Goal: Task Accomplishment & Management: Use online tool/utility

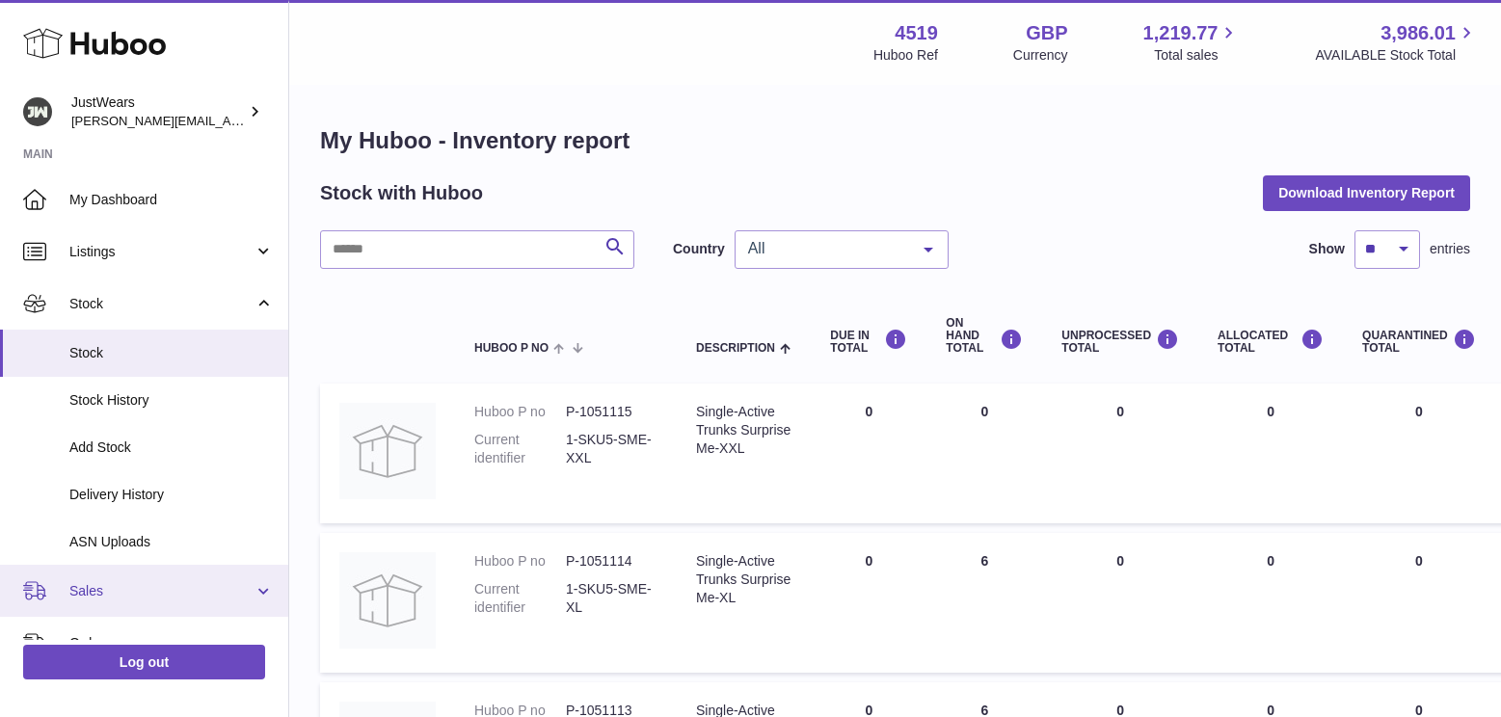
click at [104, 582] on span "Sales" at bounding box center [161, 591] width 184 height 18
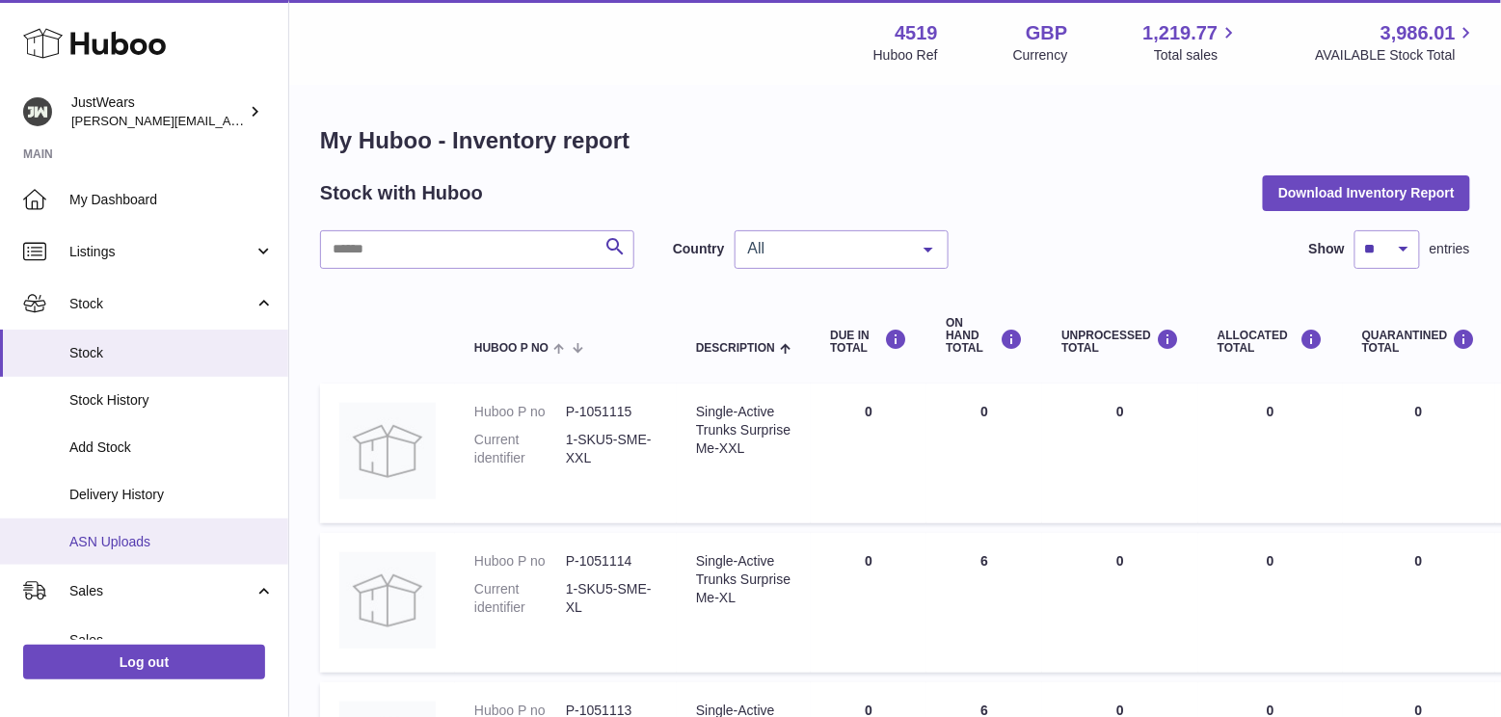
scroll to position [191, 0]
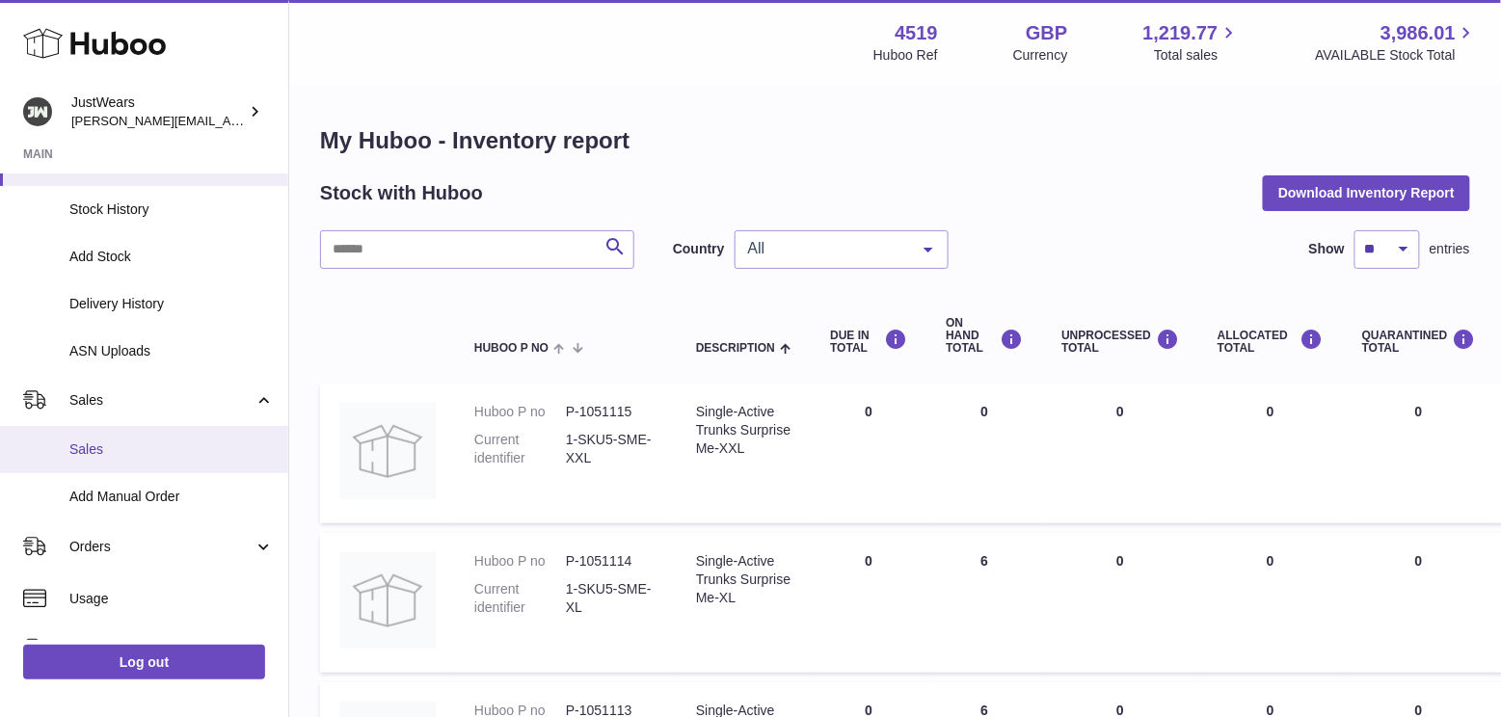
click at [163, 452] on span "Sales" at bounding box center [171, 450] width 204 height 18
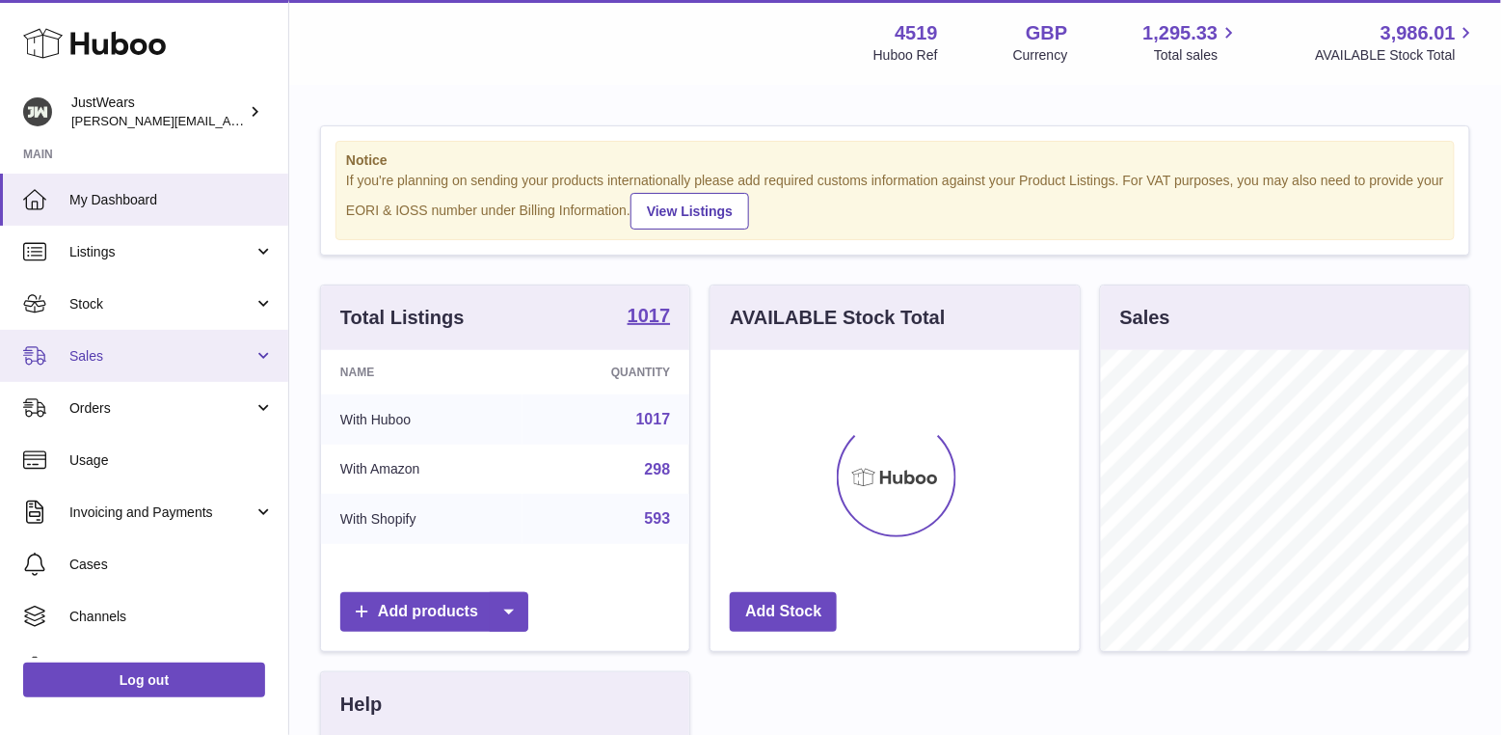
scroll to position [300, 368]
click at [177, 342] on link "Sales" at bounding box center [144, 356] width 288 height 52
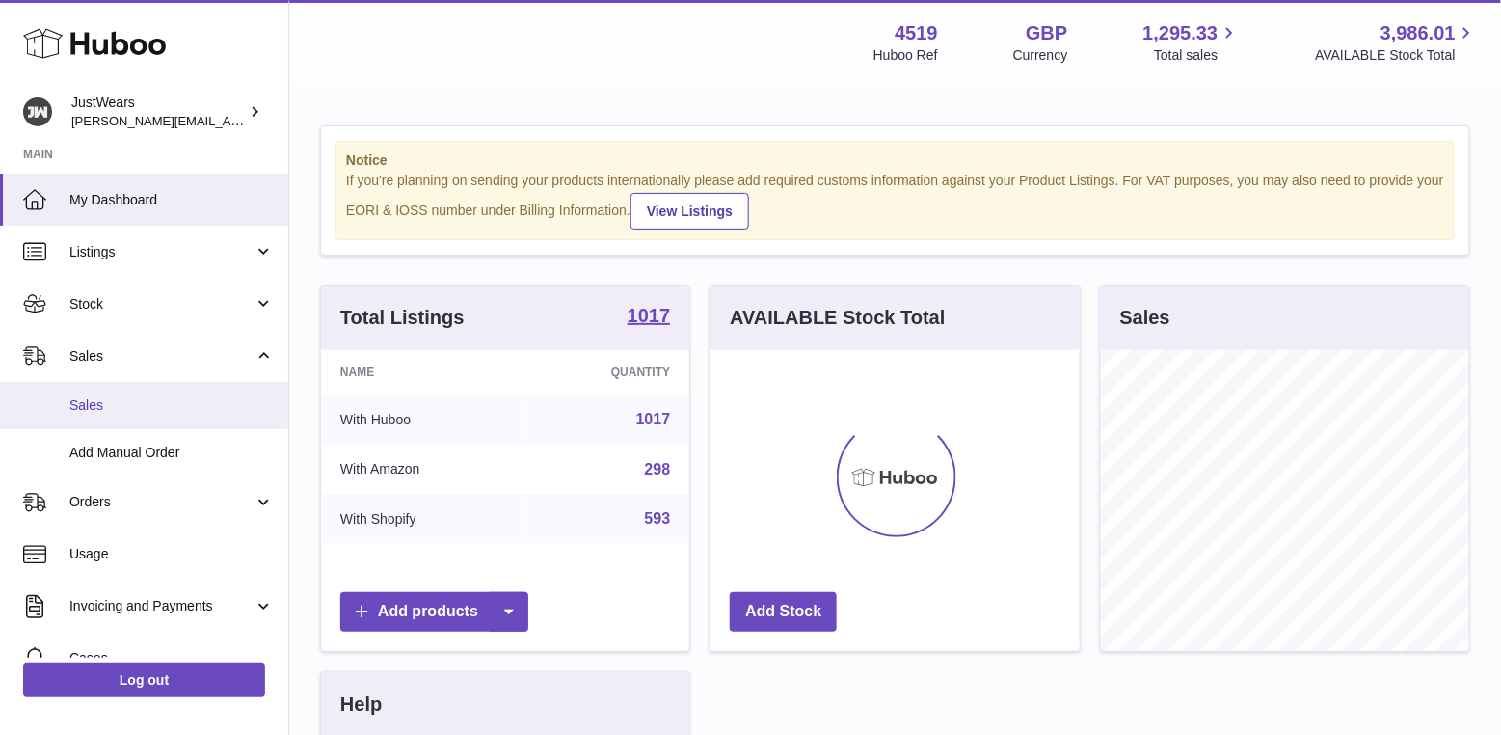
click at [189, 393] on link "Sales" at bounding box center [144, 405] width 288 height 47
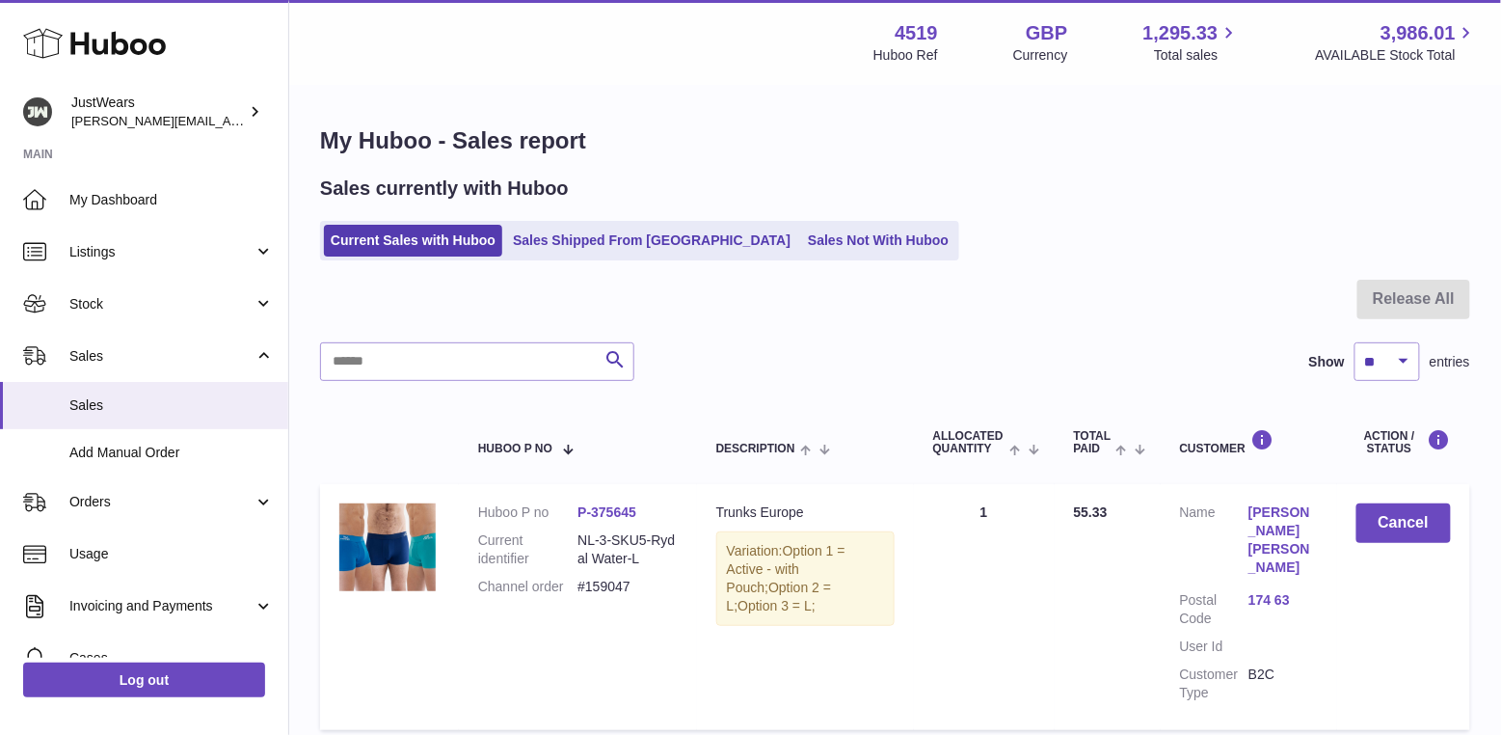
click at [817, 249] on link "Sales Not With Huboo" at bounding box center [878, 241] width 154 height 32
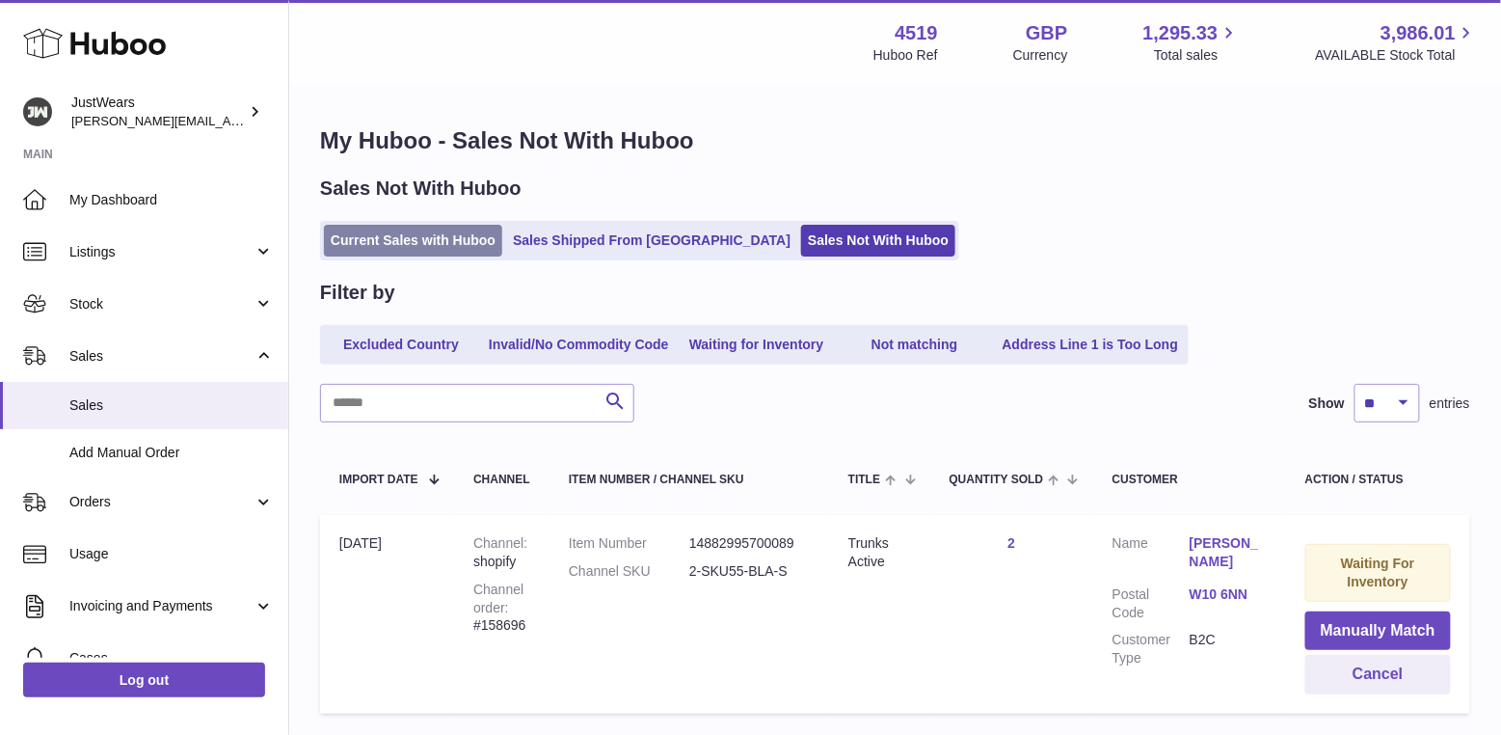
click at [443, 239] on link "Current Sales with Huboo" at bounding box center [413, 241] width 178 height 32
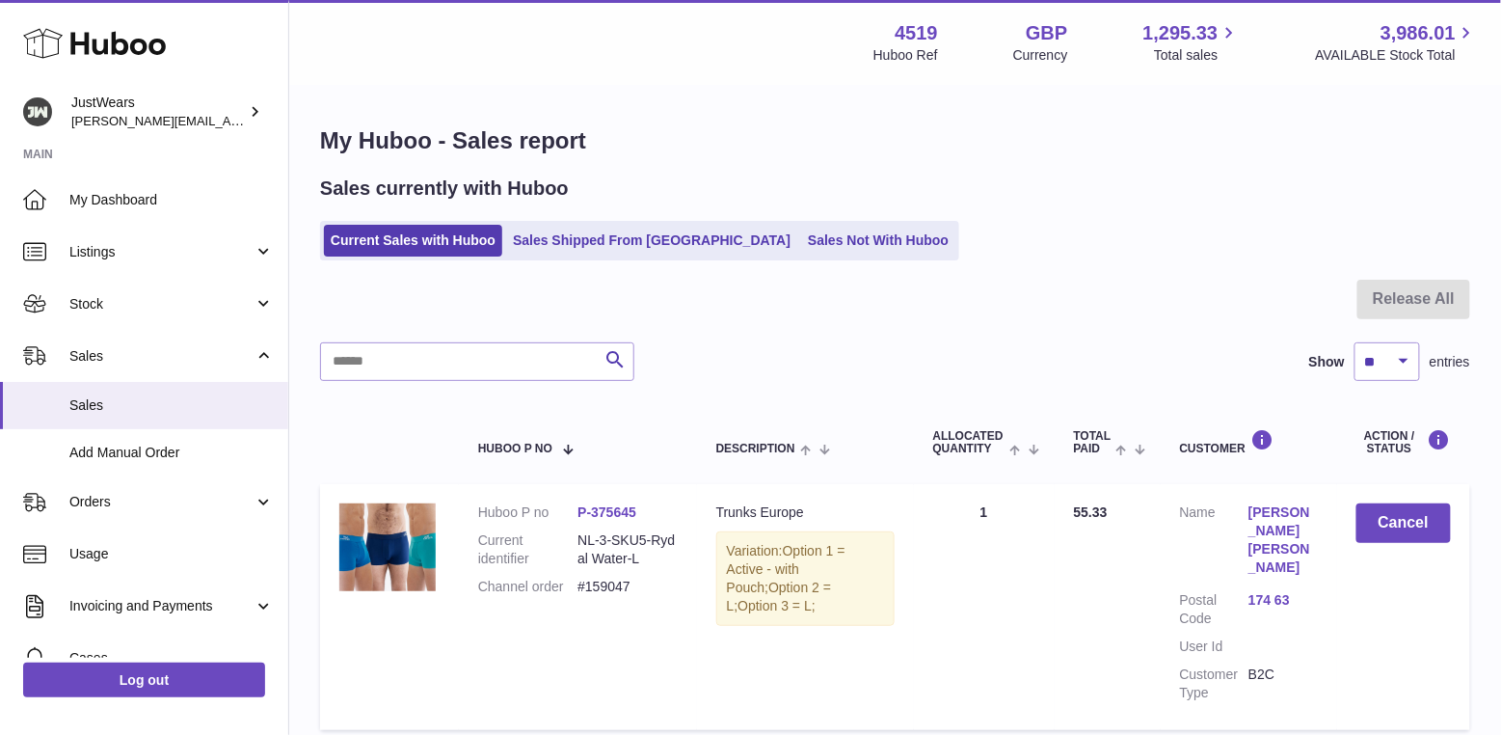
click at [749, 257] on ul "Current Sales with Huboo Sales Shipped From [GEOGRAPHIC_DATA] Sales Not With Hu…" at bounding box center [639, 241] width 639 height 40
click at [801, 235] on link "Sales Not With Huboo" at bounding box center [878, 241] width 154 height 32
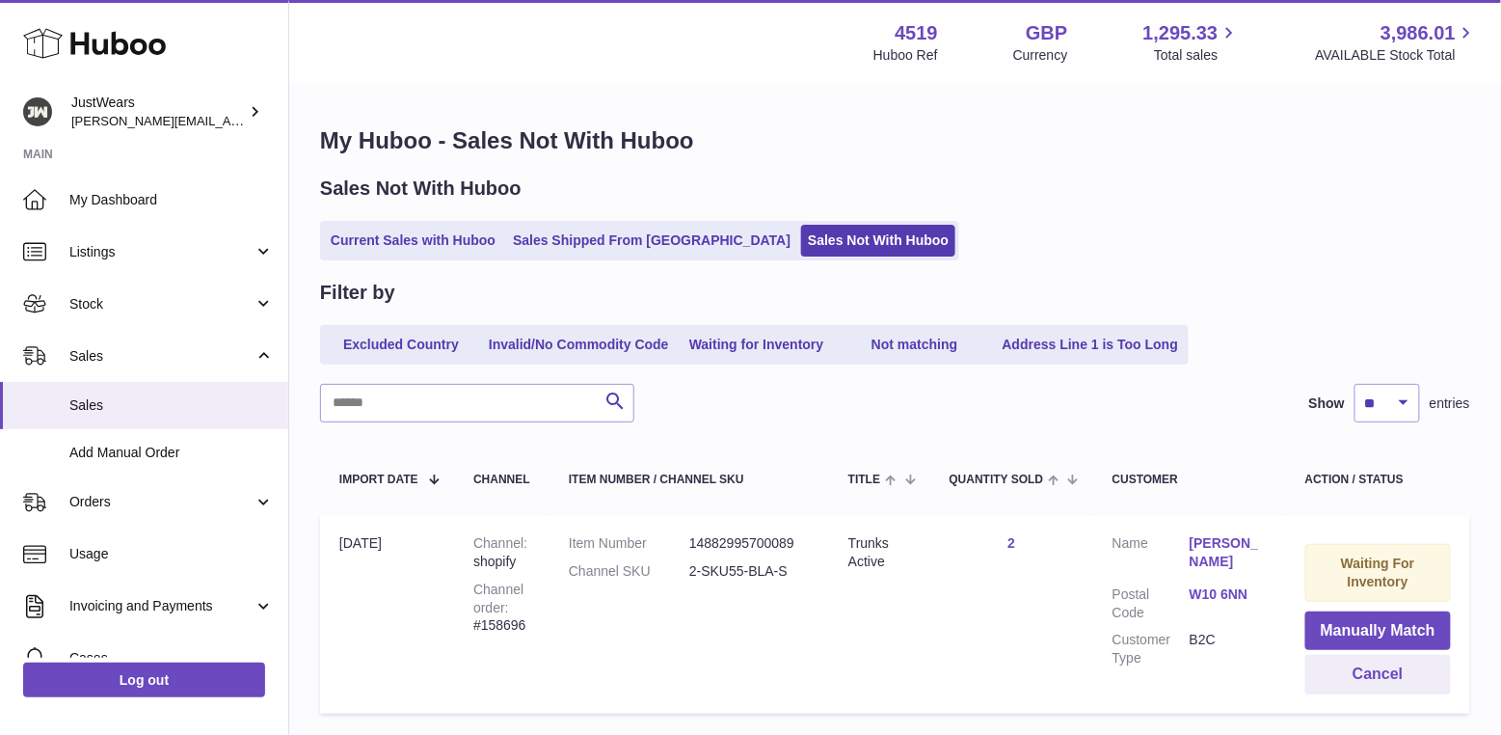
click at [440, 230] on link "Current Sales with Huboo" at bounding box center [413, 241] width 178 height 32
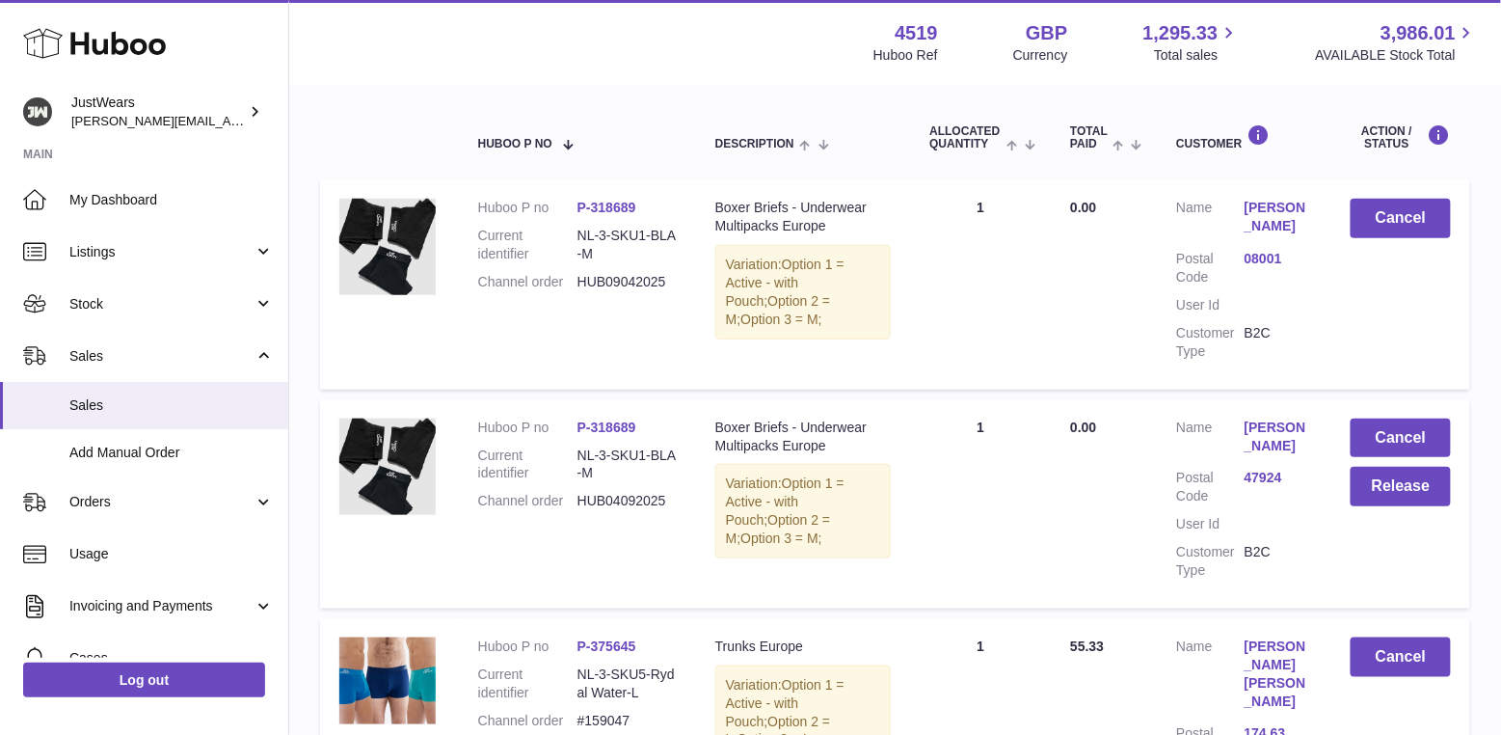
scroll to position [315, 0]
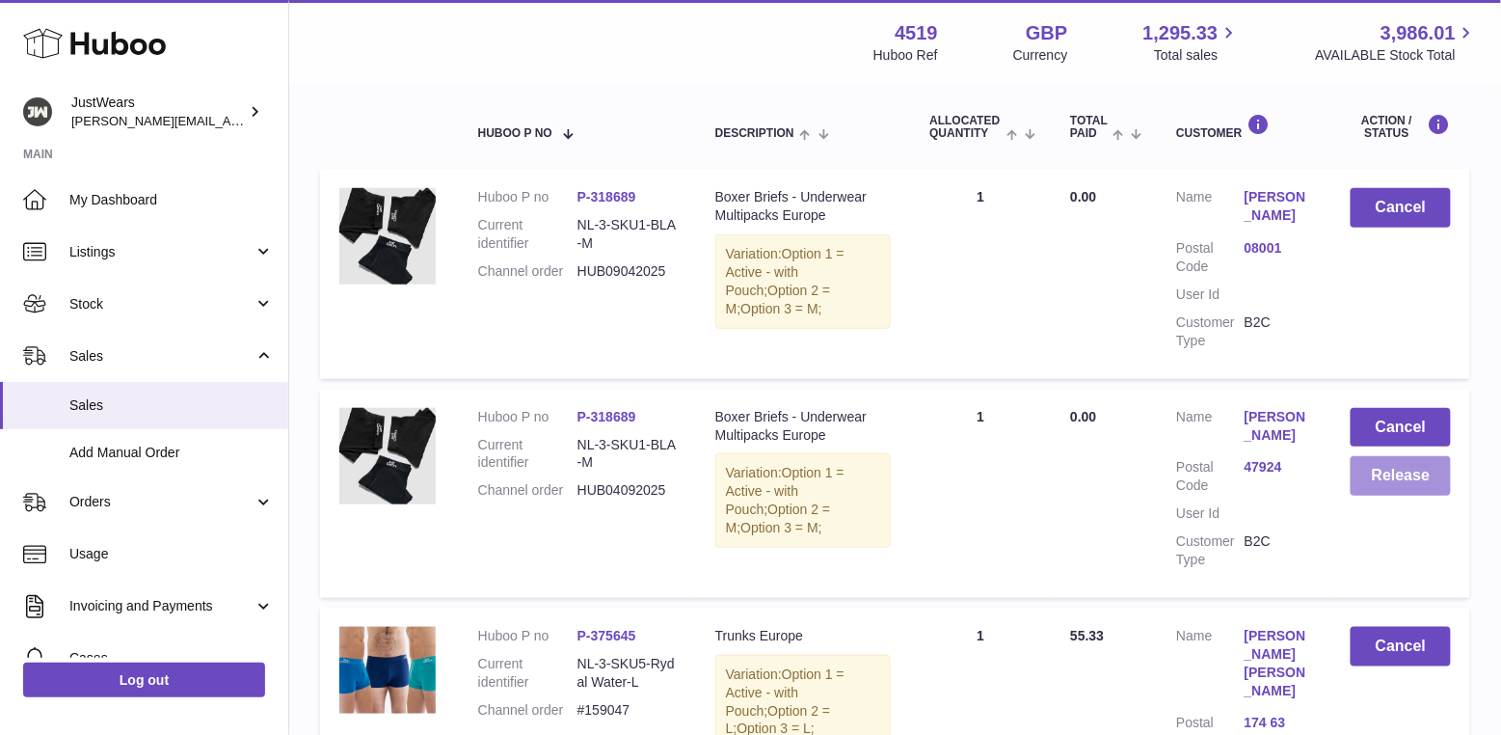
click at [1404, 478] on button "Release" at bounding box center [1401, 476] width 100 height 40
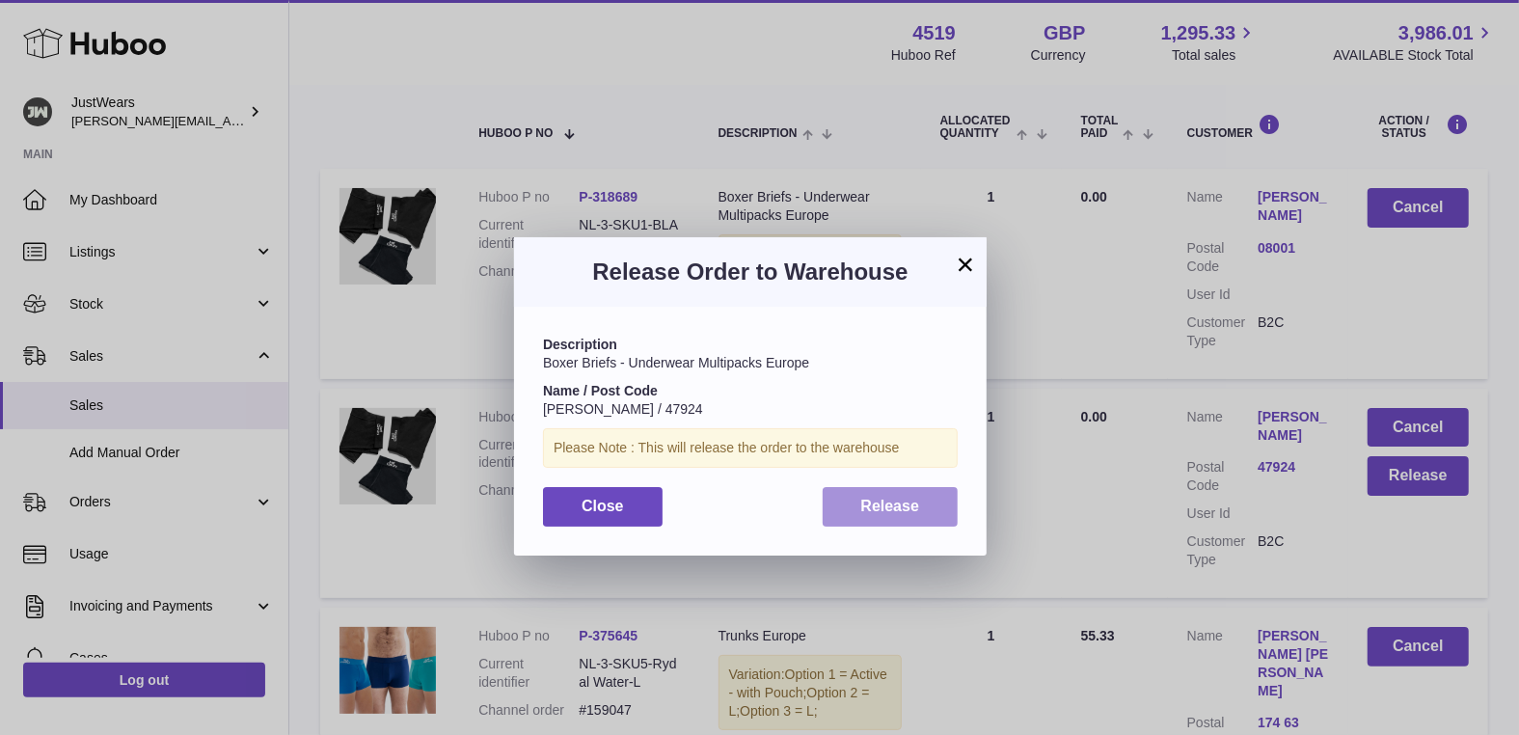
click at [859, 490] on button "Release" at bounding box center [891, 507] width 136 height 40
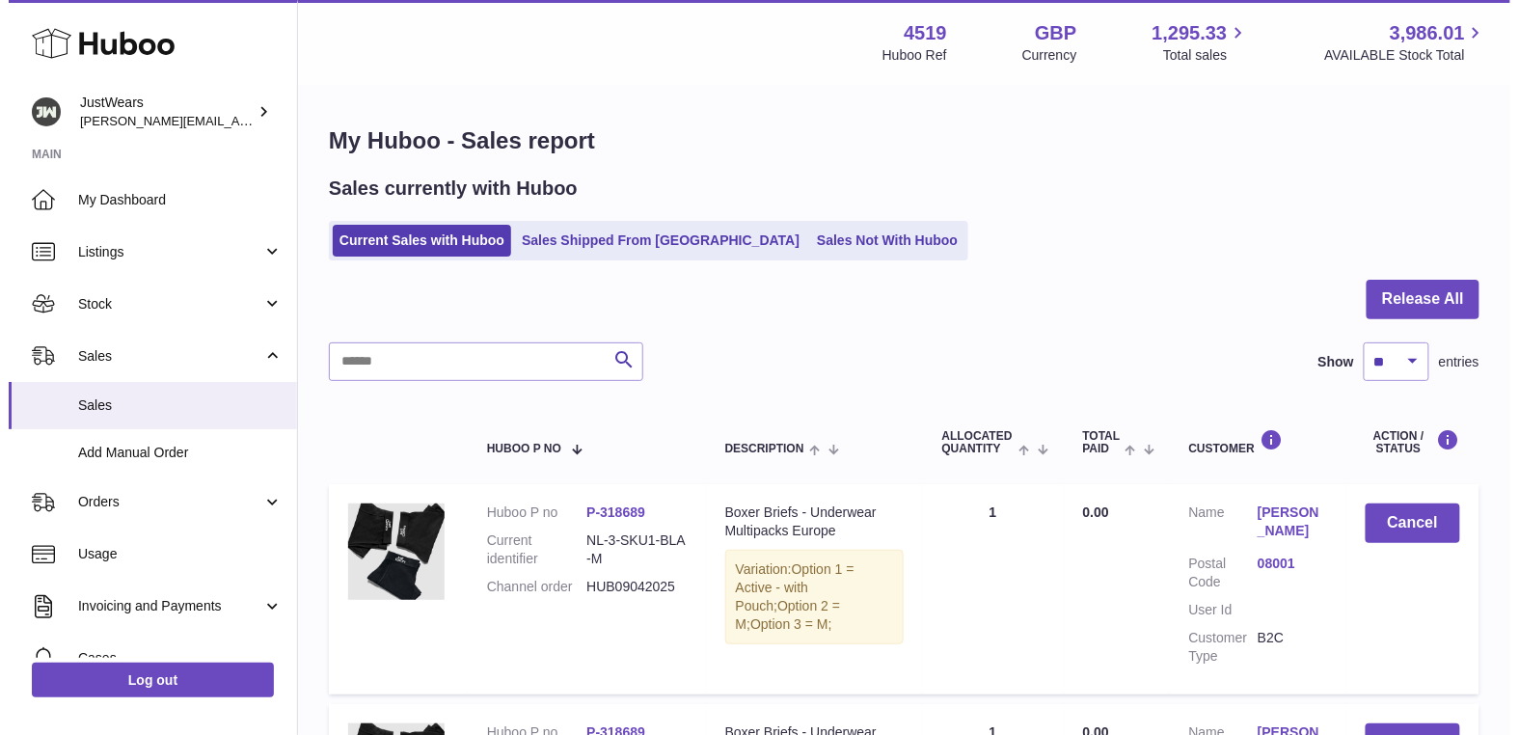
scroll to position [0, 0]
